Goal: Transaction & Acquisition: Purchase product/service

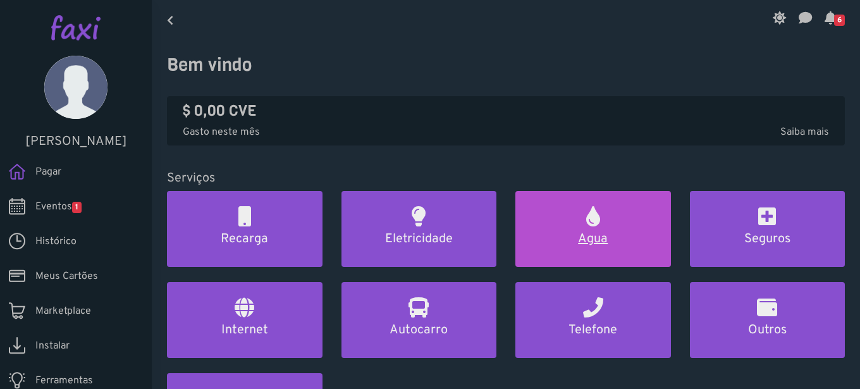
click at [595, 231] on link "Agua" at bounding box center [593, 229] width 156 height 76
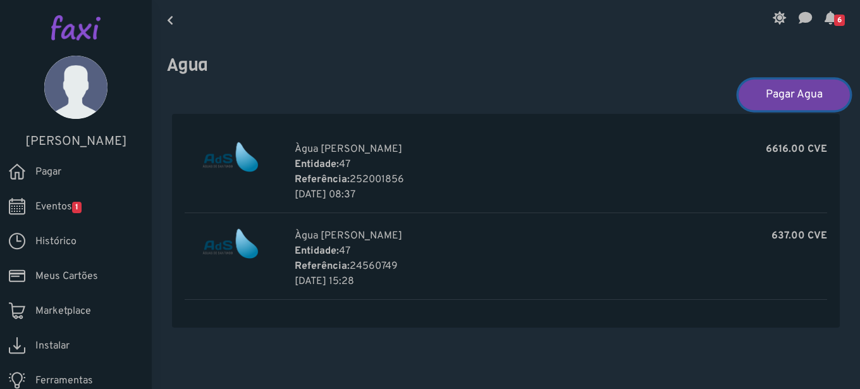
click at [778, 88] on link "Pagar Agua" at bounding box center [793, 94] width 111 height 30
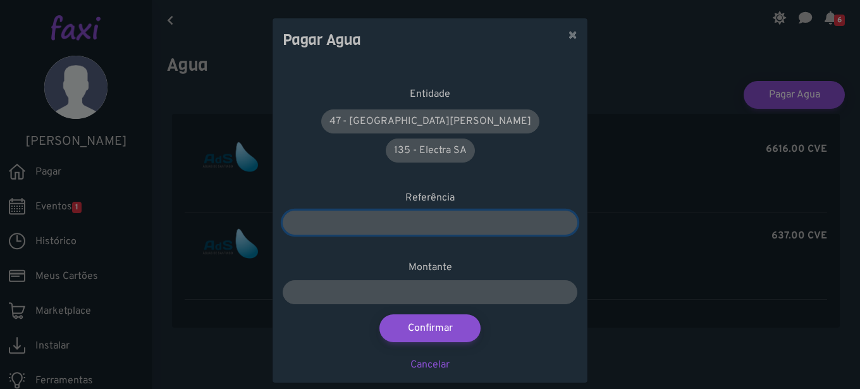
click at [300, 210] on input "number" at bounding box center [430, 222] width 295 height 24
type input "*********"
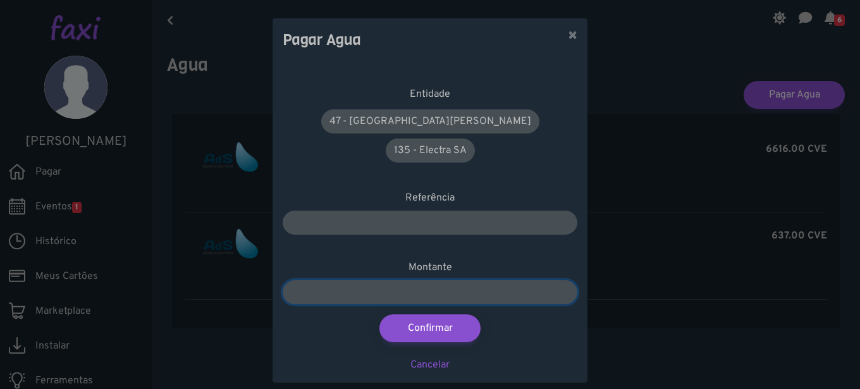
click at [312, 280] on input "number" at bounding box center [430, 292] width 295 height 24
type input "****"
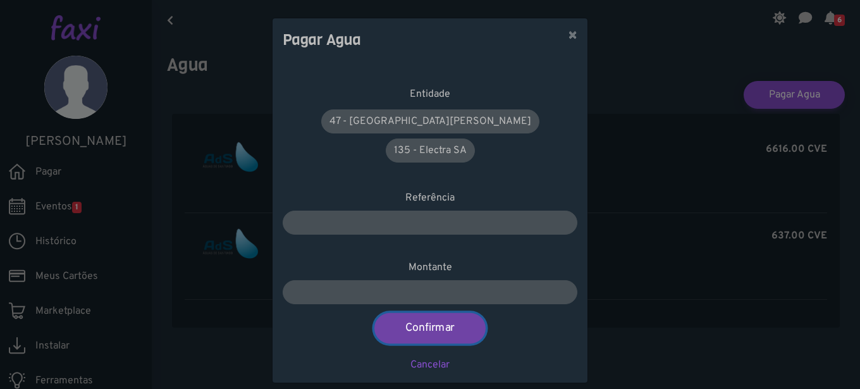
click at [434, 313] on button "Confirmar" at bounding box center [429, 328] width 111 height 30
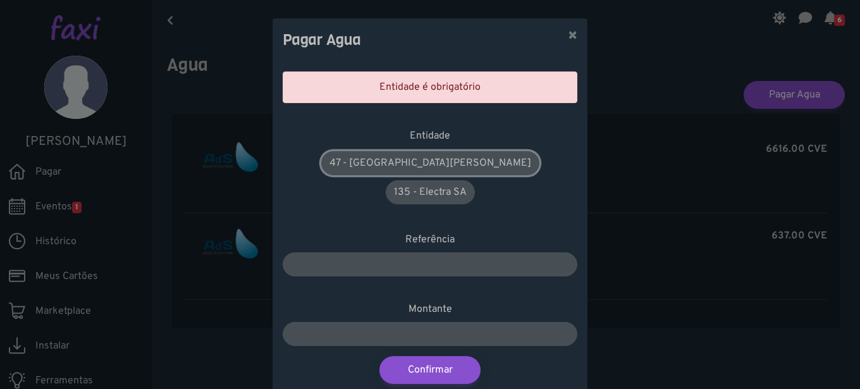
click at [352, 157] on link "47 - Àgua de Santiago" at bounding box center [430, 163] width 218 height 24
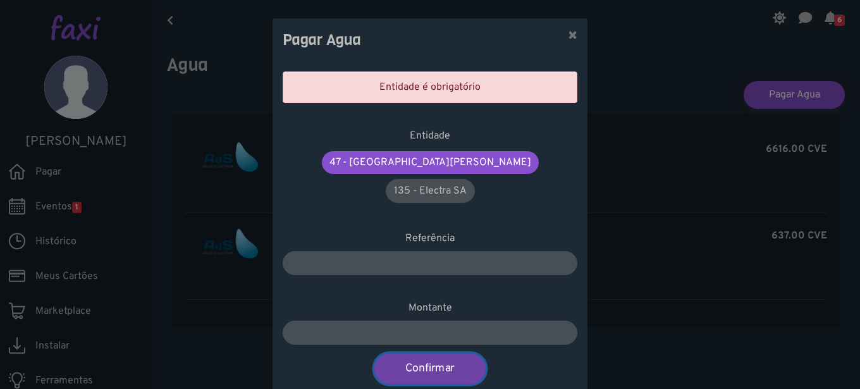
click at [427, 353] on button "Confirmar" at bounding box center [429, 368] width 111 height 30
type input "****"
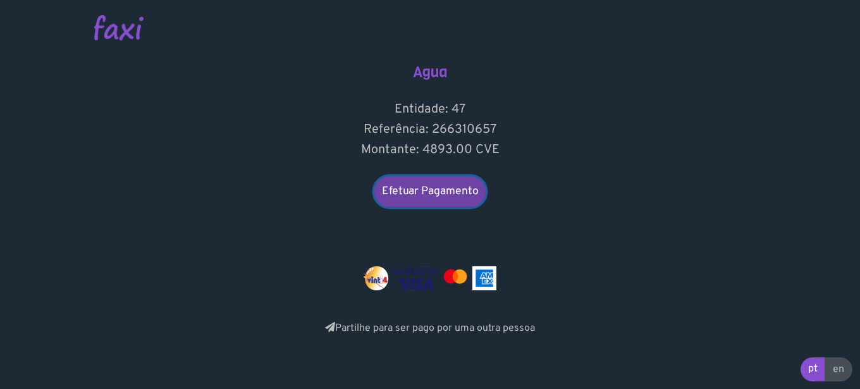
click at [431, 188] on link "Efetuar Pagamento" at bounding box center [429, 191] width 111 height 30
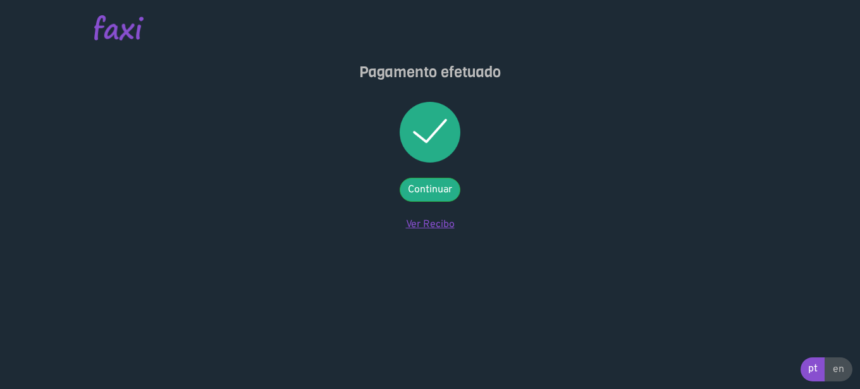
click at [429, 220] on link "Ver Recibo" at bounding box center [430, 224] width 49 height 13
click at [425, 186] on link "Continuar" at bounding box center [429, 190] width 61 height 24
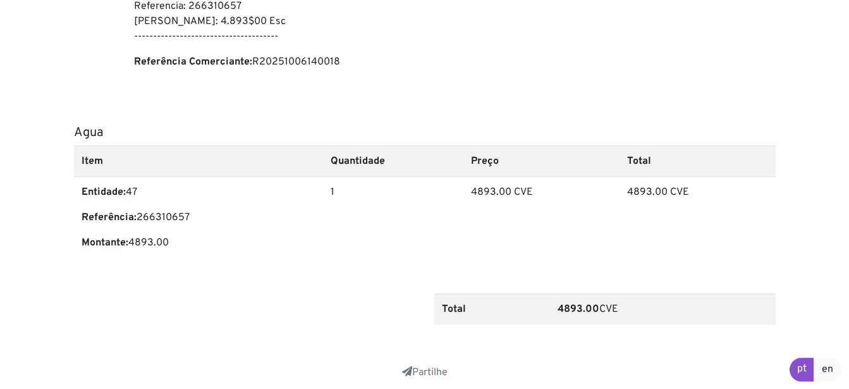
scroll to position [466, 0]
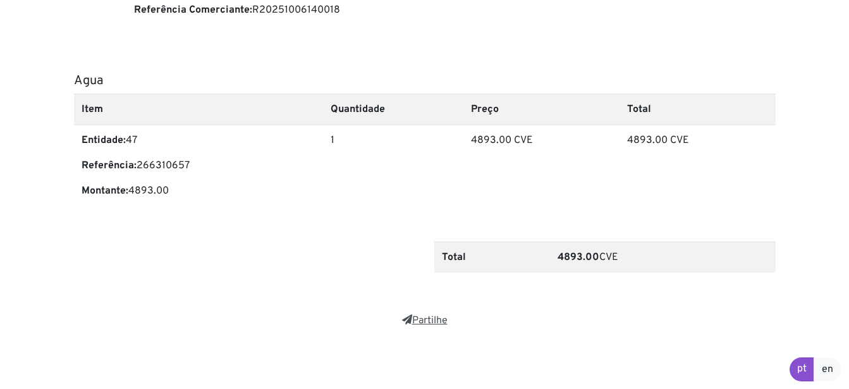
click at [419, 316] on link "Partilhe" at bounding box center [425, 320] width 46 height 13
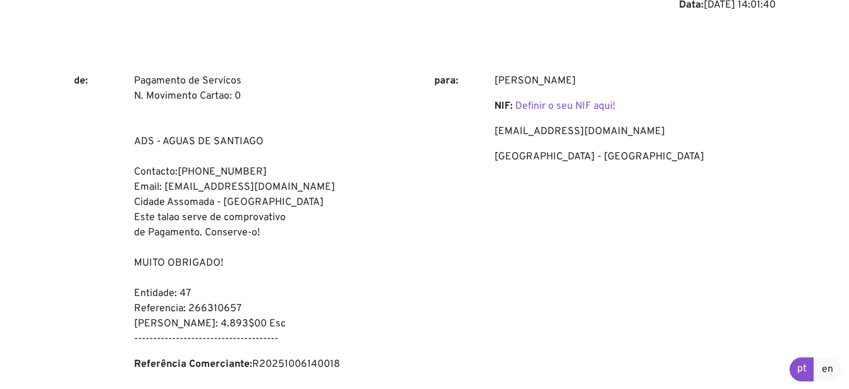
scroll to position [0, 0]
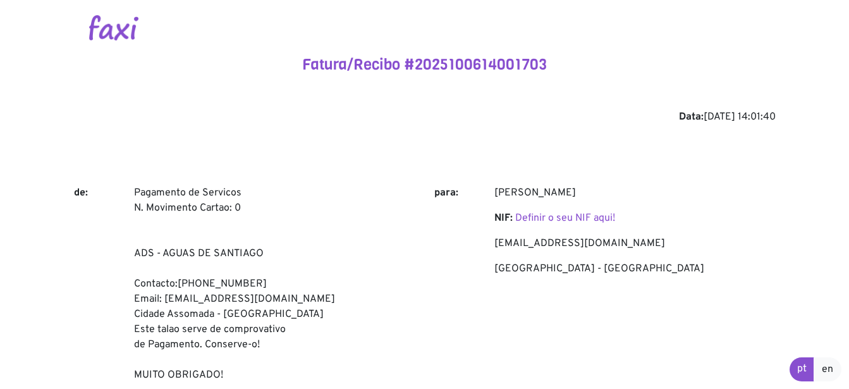
click at [728, 186] on p "Jose Neto" at bounding box center [634, 192] width 281 height 15
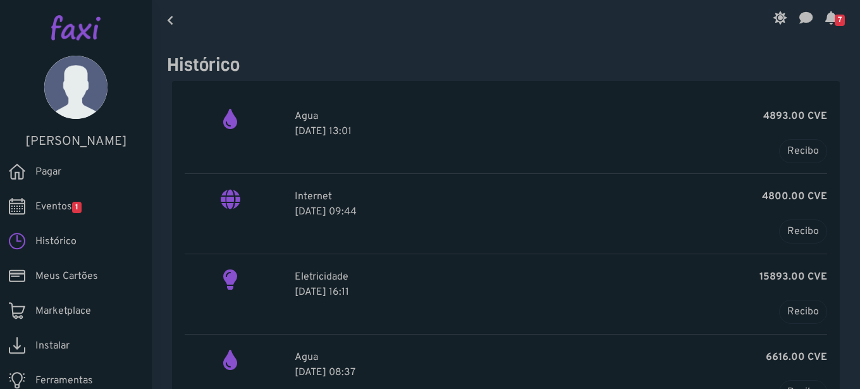
scroll to position [44, 0]
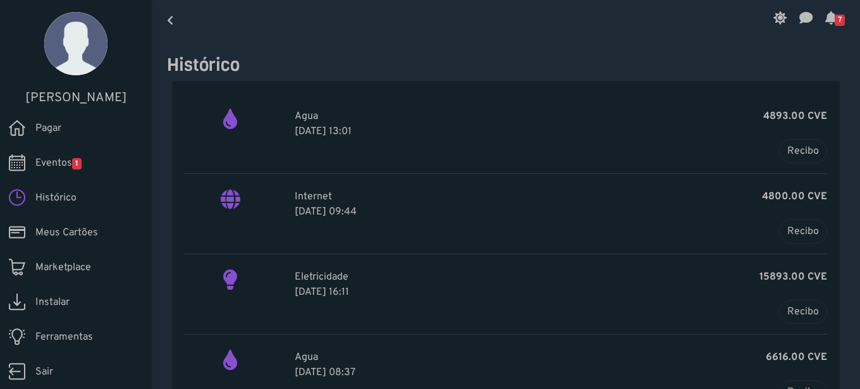
click at [44, 369] on span "Sair" at bounding box center [44, 371] width 18 height 15
